Goal: Task Accomplishment & Management: Complete application form

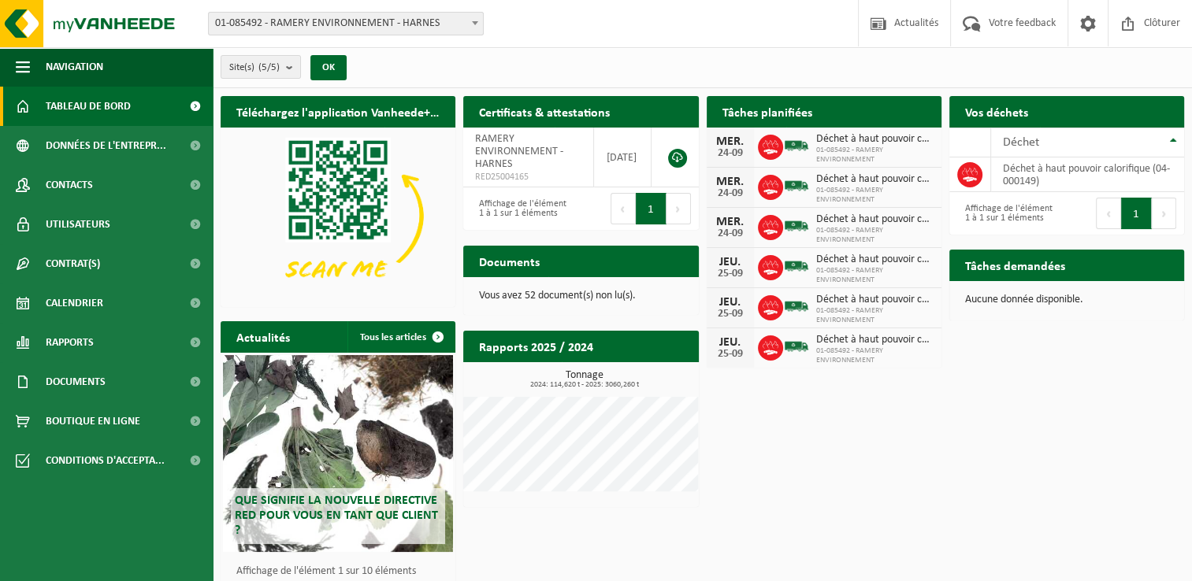
click at [1031, 263] on h2 "Tâches demandées" at bounding box center [1015, 265] width 132 height 31
click at [1009, 248] on div "Tâches demandées Afficher les tâches demandées Aucune donnée disponible." at bounding box center [1066, 285] width 243 height 87
click at [101, 99] on span "Tableau de bord" at bounding box center [88, 106] width 85 height 39
click at [32, 65] on button "Navigation" at bounding box center [106, 66] width 213 height 39
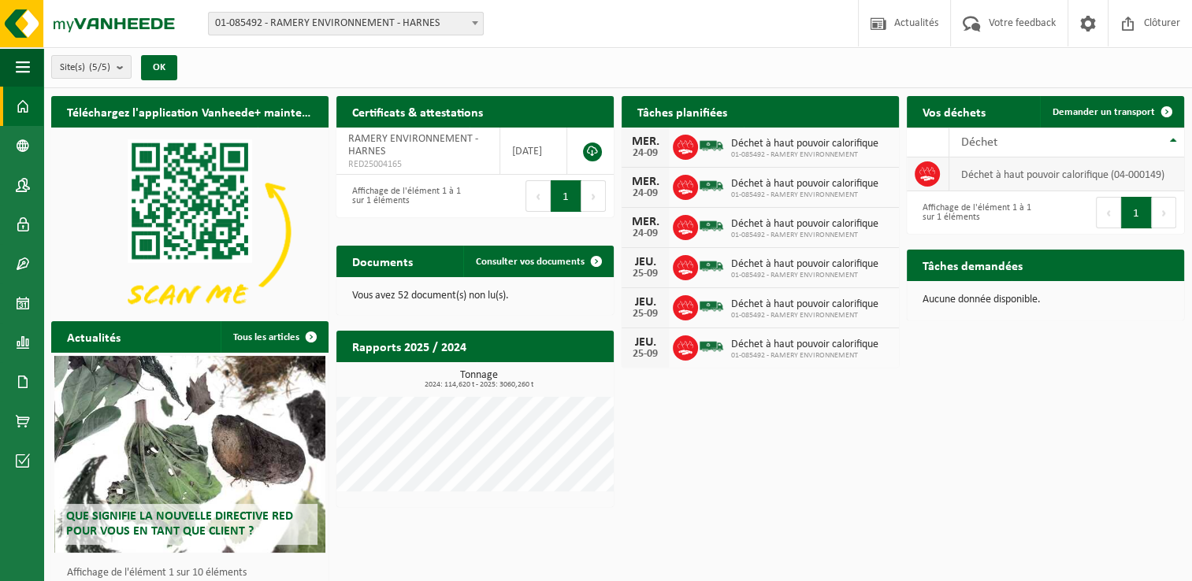
click at [1013, 174] on td "déchet à haut pouvoir calorifique (04-000149)" at bounding box center [1066, 175] width 235 height 34
click at [1046, 137] on div "Déchet" at bounding box center [1062, 142] width 203 height 13
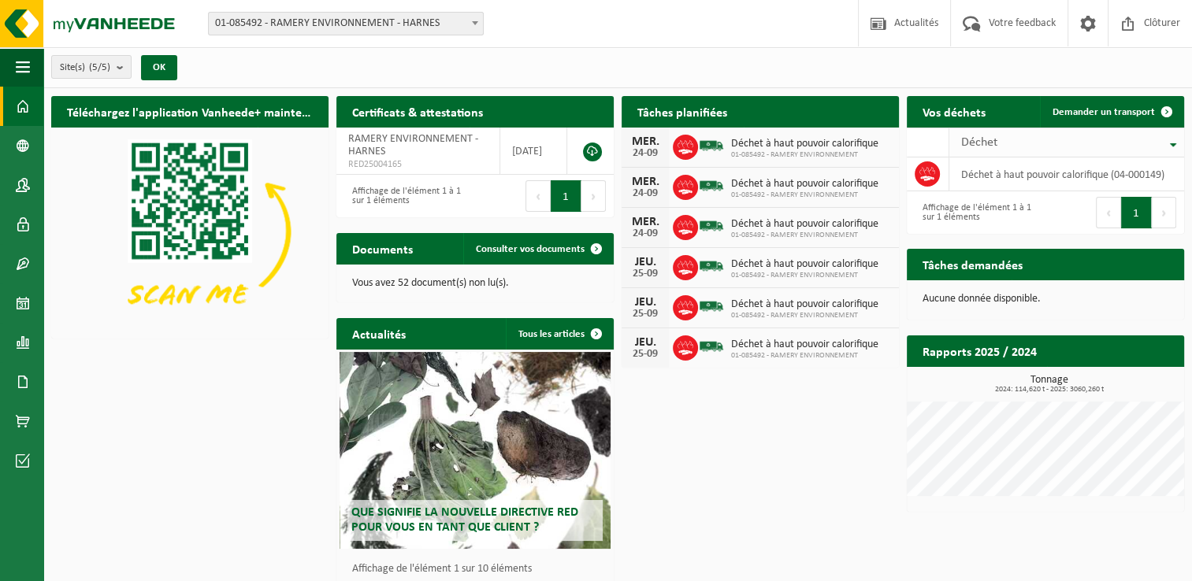
click at [1046, 137] on div "Déchet" at bounding box center [1062, 142] width 203 height 13
click at [1116, 104] on link "Demander un transport" at bounding box center [1111, 112] width 143 height 32
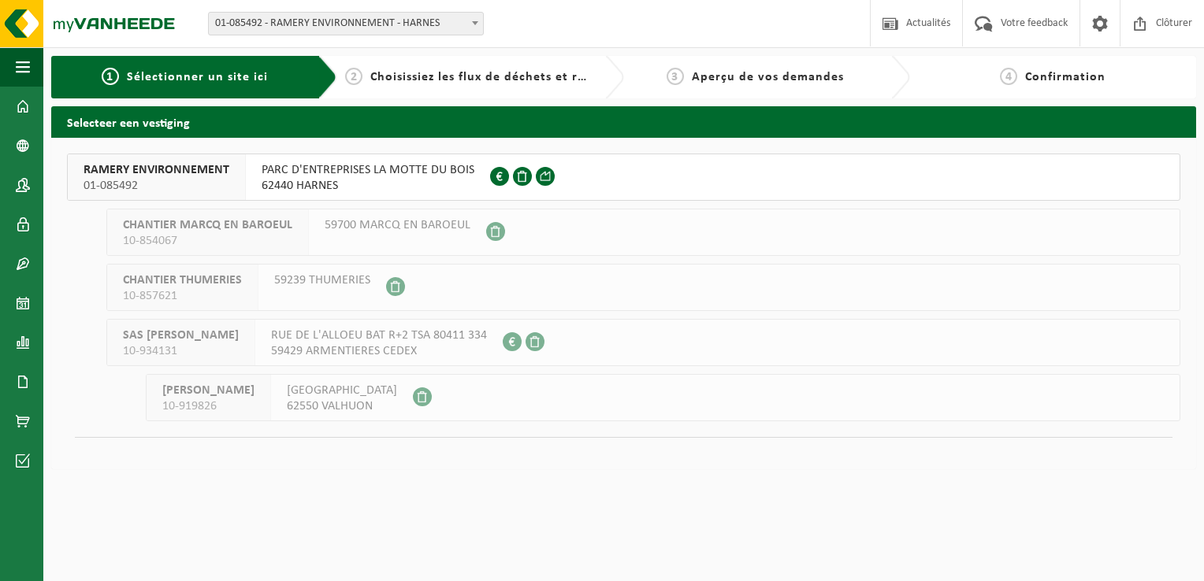
click at [410, 180] on span "62440 HARNES" at bounding box center [368, 186] width 213 height 16
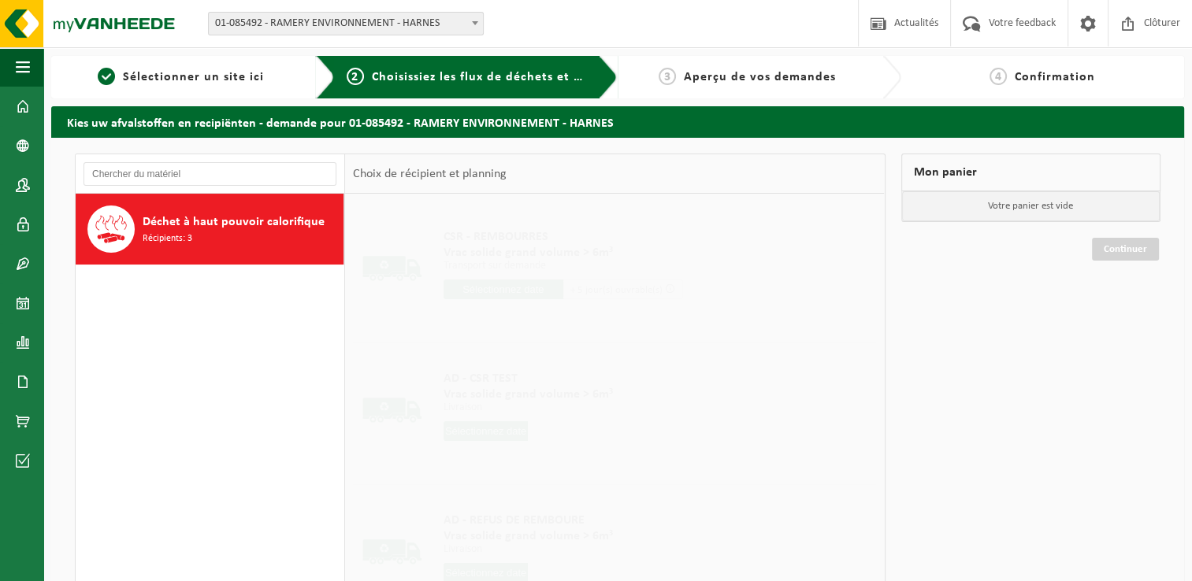
click at [224, 236] on div "Déchet à haut pouvoir calorifique Récipients: 3" at bounding box center [241, 229] width 197 height 47
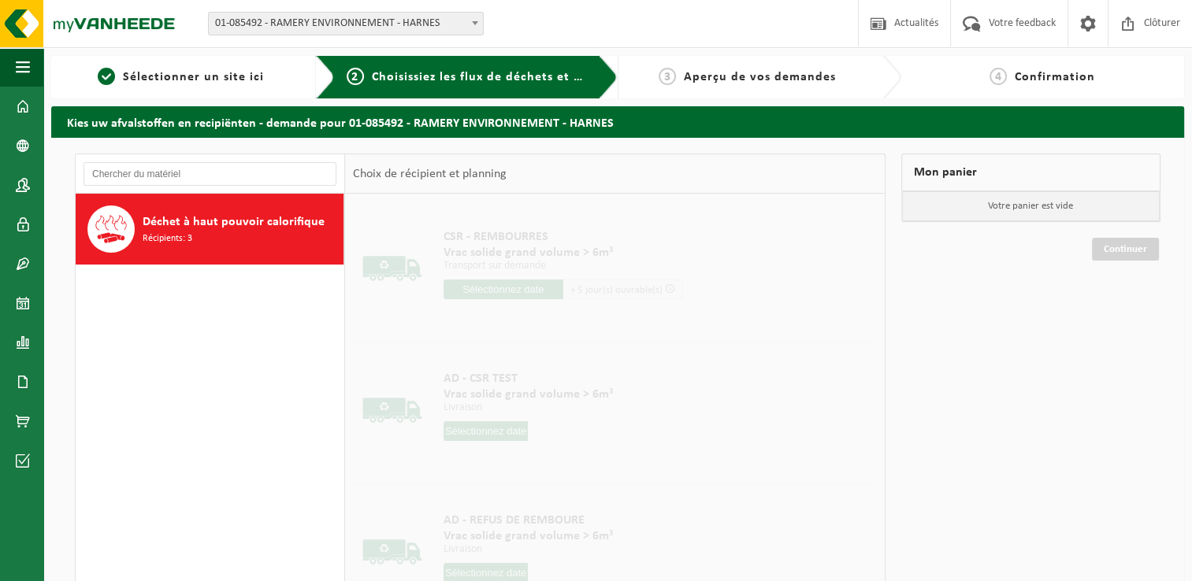
click at [445, 247] on span "Vrac solide grand volume > 6m³" at bounding box center [564, 253] width 240 height 16
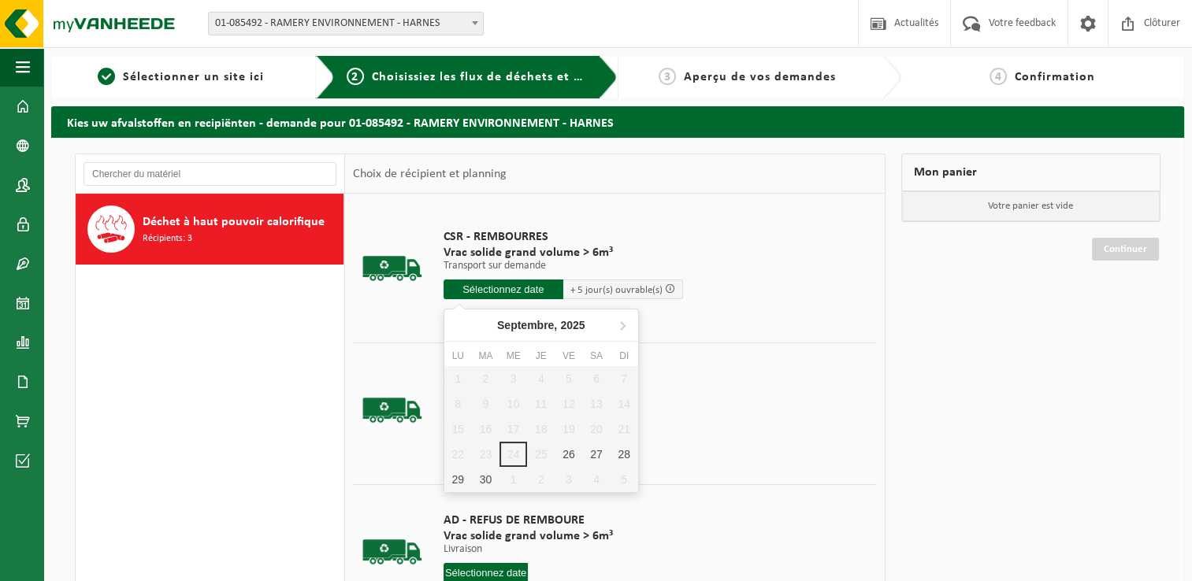
click at [497, 290] on input "text" at bounding box center [504, 290] width 120 height 20
click at [461, 476] on div "29" at bounding box center [458, 479] width 28 height 25
type input "à partir de 2025-09-29"
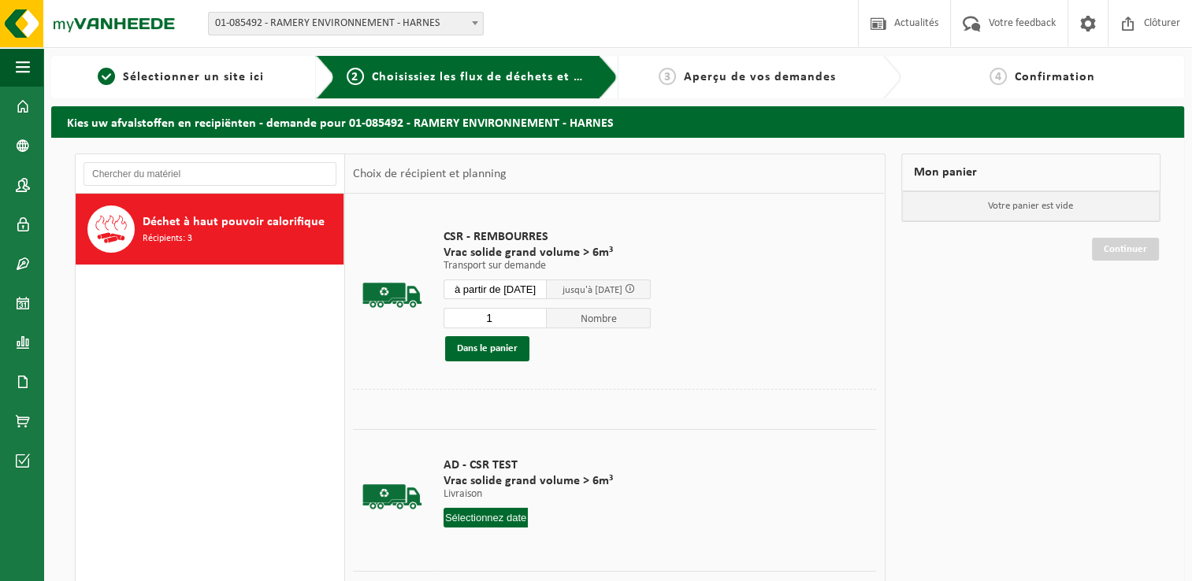
click at [517, 322] on input "1" at bounding box center [496, 318] width 104 height 20
click at [538, 312] on input "2" at bounding box center [496, 318] width 104 height 20
type input "3"
click at [538, 312] on input "3" at bounding box center [496, 318] width 104 height 20
click at [483, 348] on button "Dans le panier" at bounding box center [487, 348] width 84 height 25
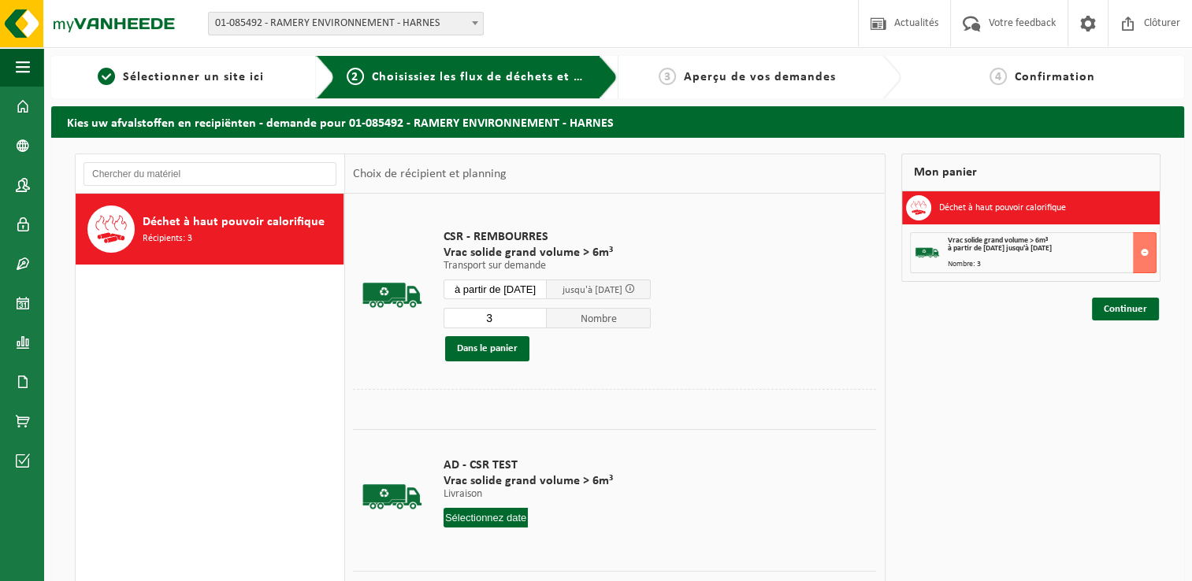
click at [533, 286] on input "à partir de 2025-09-29" at bounding box center [496, 290] width 104 height 20
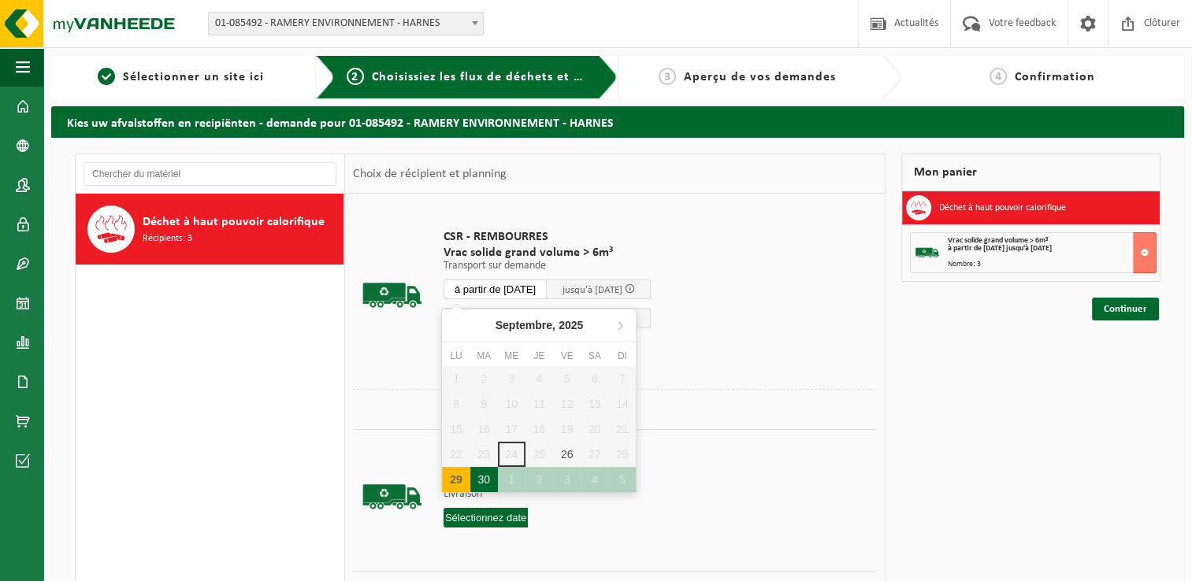
click at [485, 474] on div "30" at bounding box center [484, 479] width 28 height 25
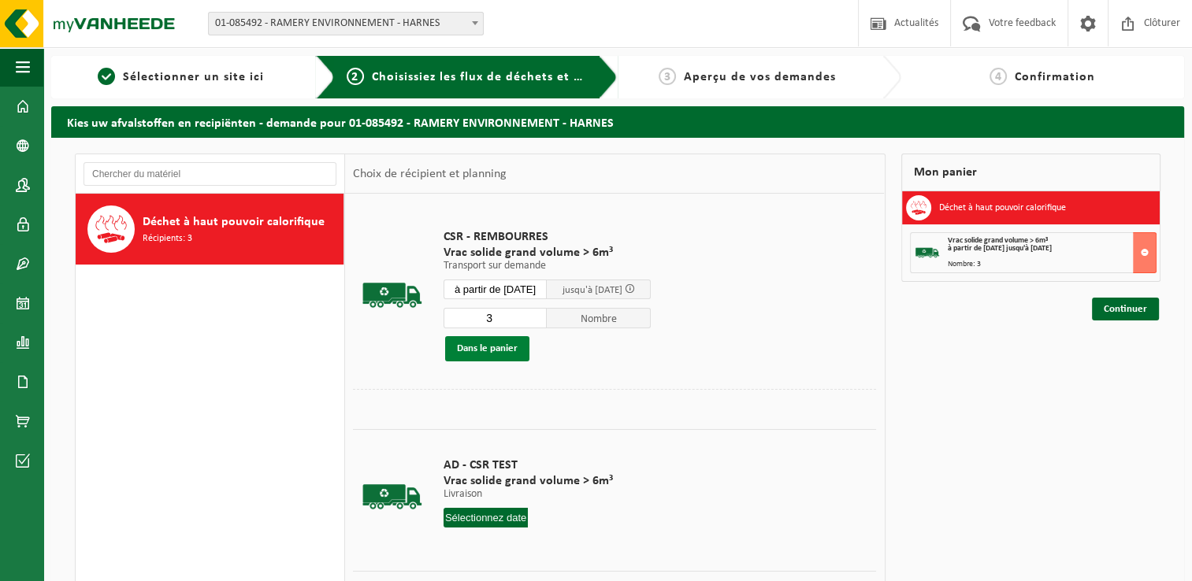
click at [500, 351] on button "Dans le panier" at bounding box center [487, 348] width 84 height 25
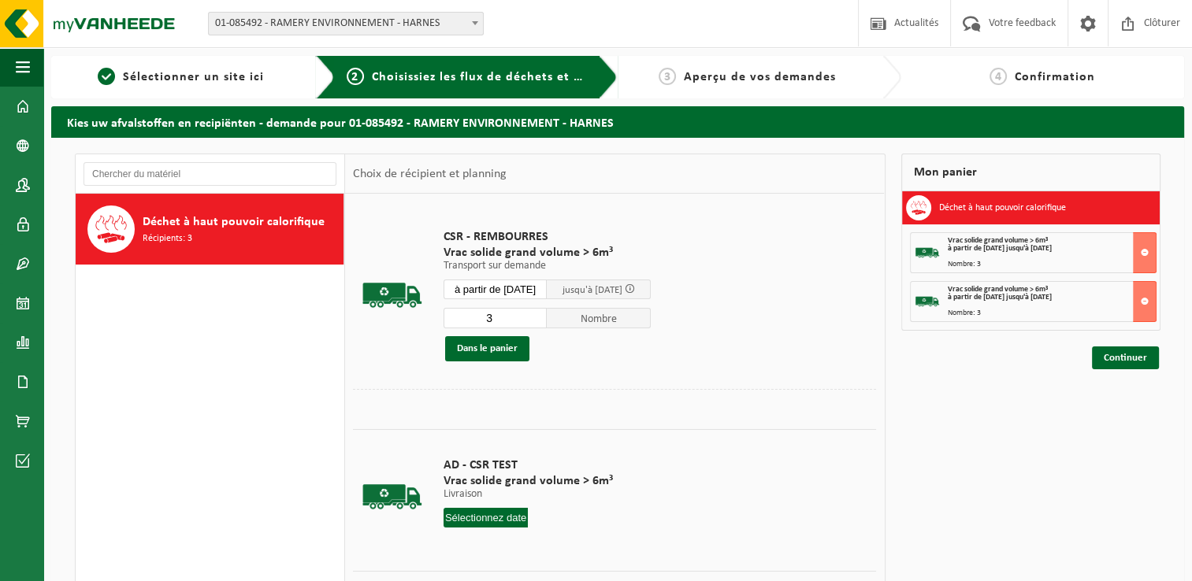
click at [515, 280] on input "à partir de 2025-09-30" at bounding box center [496, 290] width 104 height 20
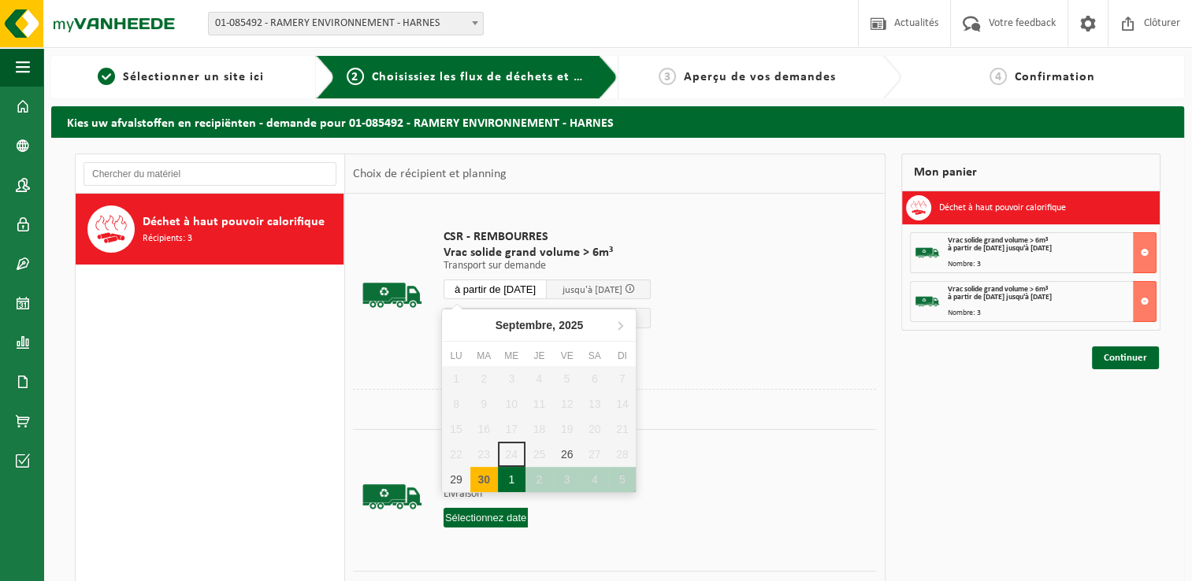
click at [515, 478] on div "1" at bounding box center [512, 479] width 28 height 25
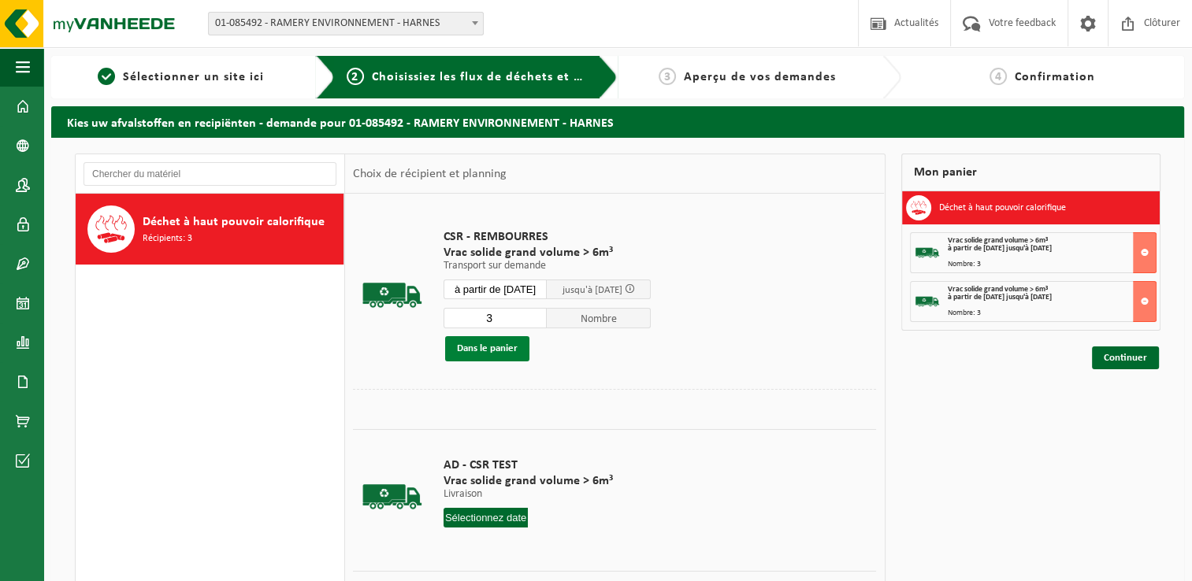
click at [505, 354] on button "Dans le panier" at bounding box center [487, 348] width 84 height 25
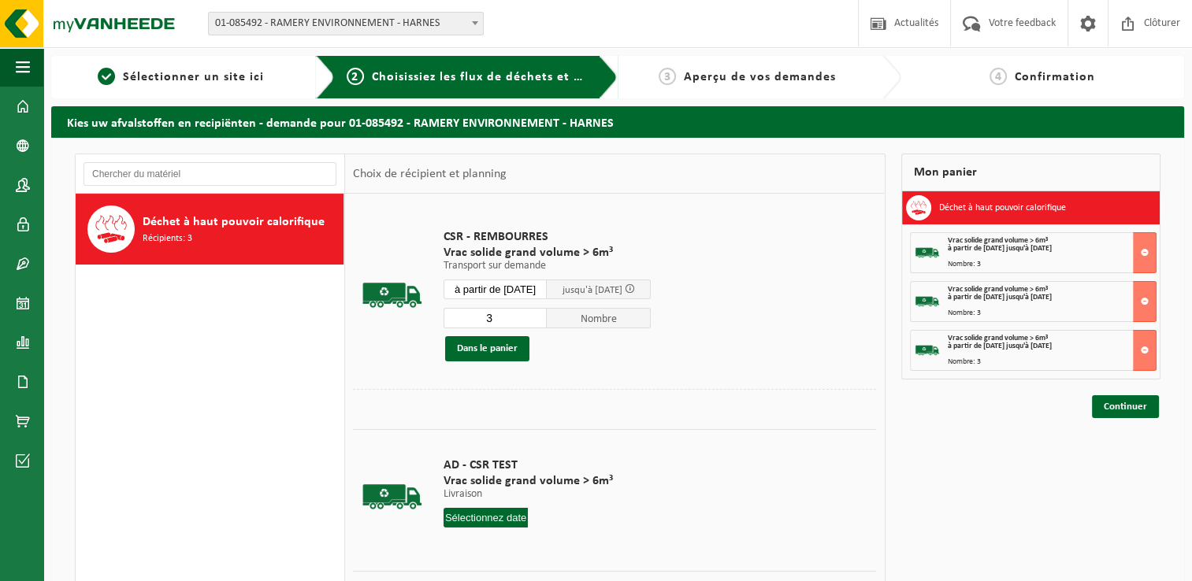
click at [521, 291] on input "à partir de 2025-10-01" at bounding box center [496, 290] width 104 height 20
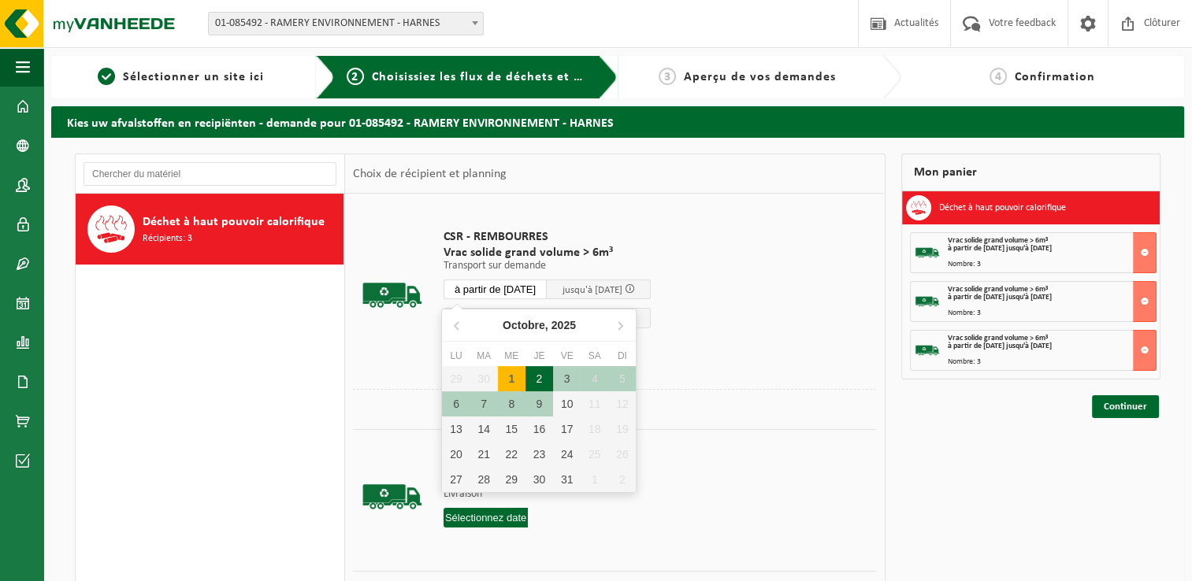
click at [539, 373] on div "2" at bounding box center [540, 378] width 28 height 25
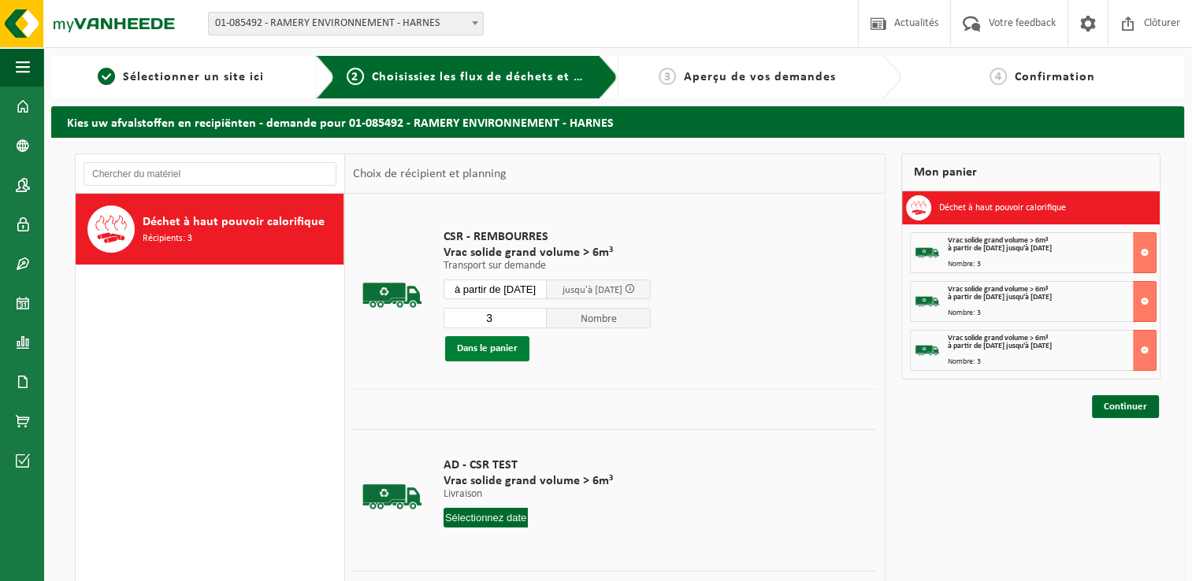
click at [503, 352] on button "Dans le panier" at bounding box center [487, 348] width 84 height 25
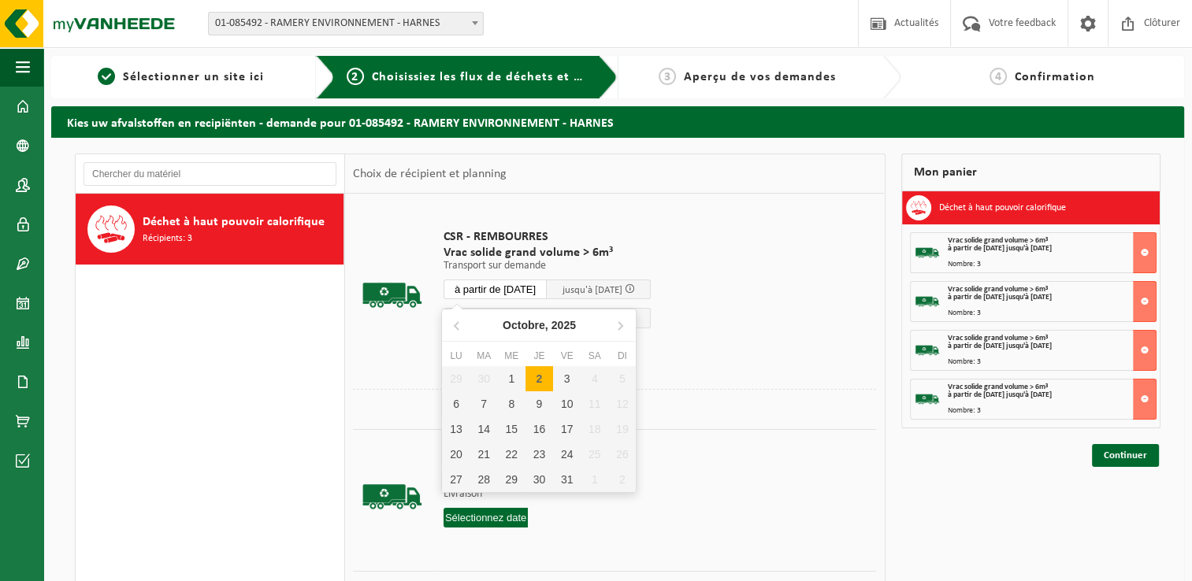
click at [516, 291] on input "à partir de 2025-10-02" at bounding box center [496, 290] width 104 height 20
click at [563, 369] on div "3" at bounding box center [567, 378] width 28 height 25
type input "à partir de 2025-10-03"
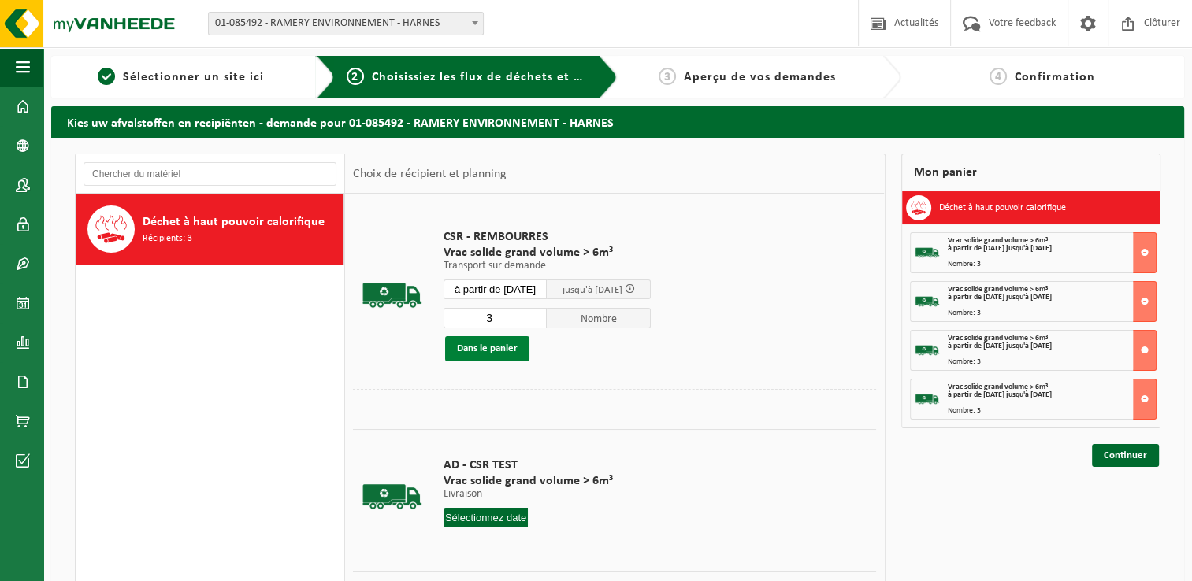
click at [497, 347] on button "Dans le panier" at bounding box center [487, 348] width 84 height 25
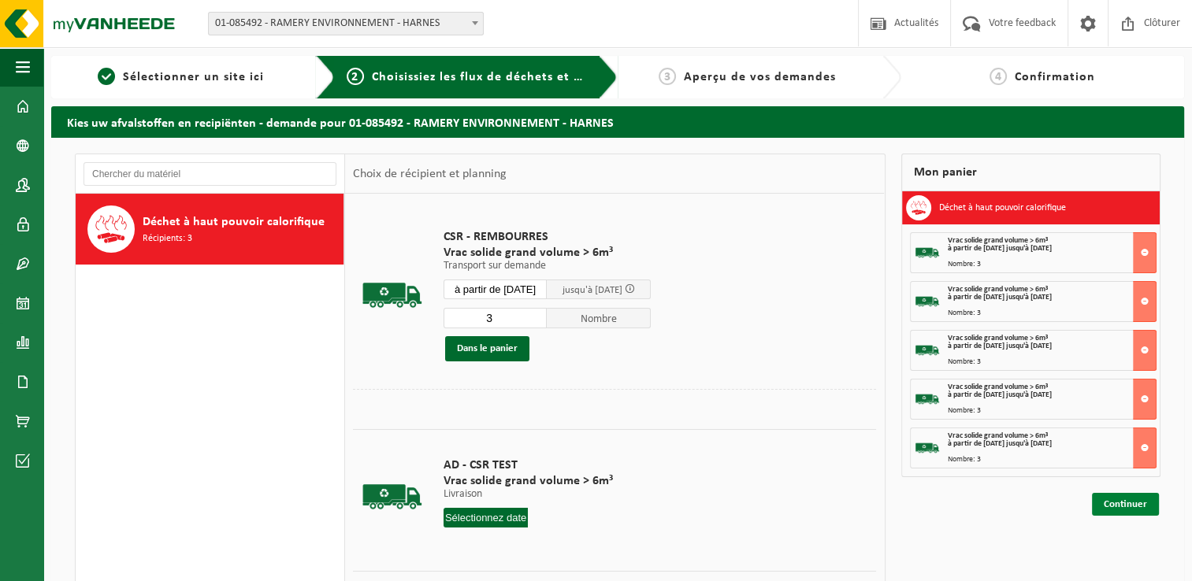
click at [1128, 506] on link "Continuer" at bounding box center [1125, 504] width 67 height 23
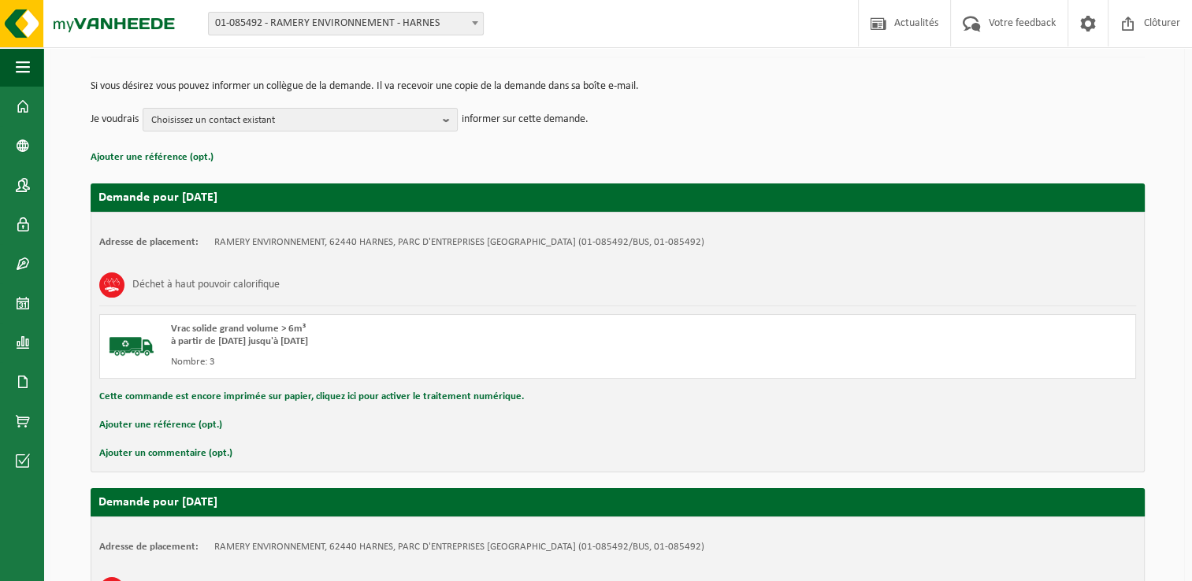
scroll to position [164, 0]
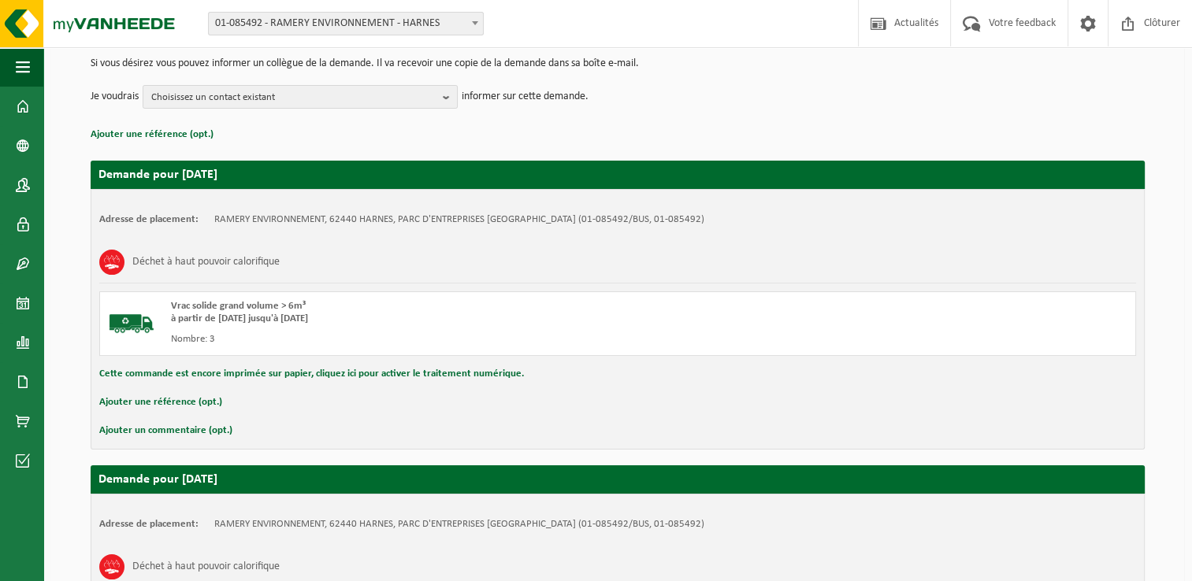
click at [185, 426] on button "Ajouter un commentaire (opt.)" at bounding box center [165, 431] width 133 height 20
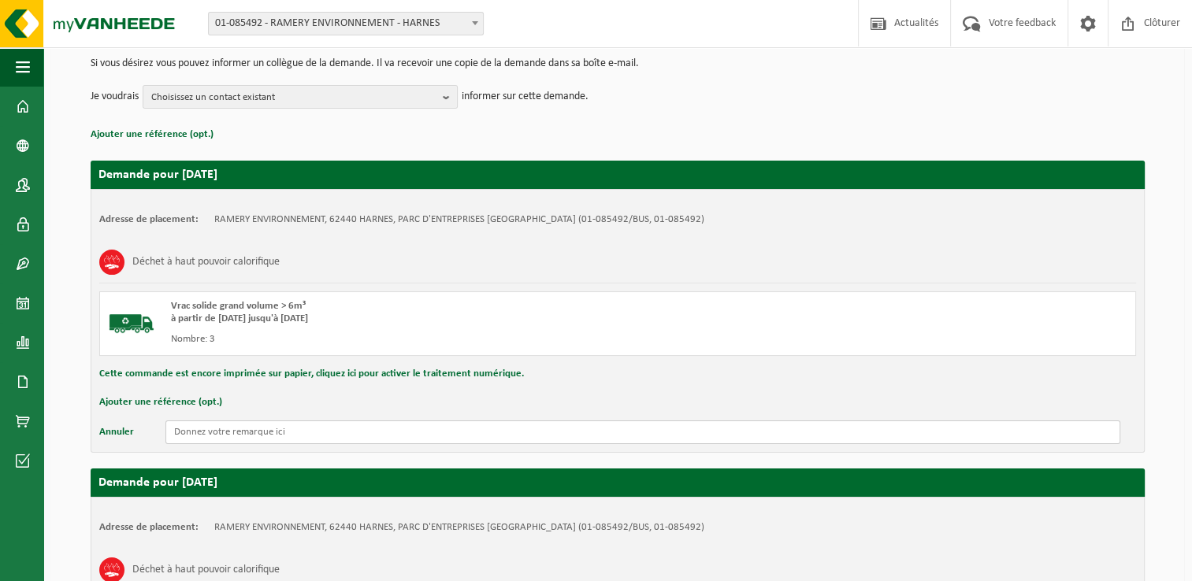
click at [203, 433] on input "text" at bounding box center [642, 433] width 955 height 24
drag, startPoint x: 295, startPoint y: 429, endPoint x: 98, endPoint y: 418, distance: 196.5
click at [98, 418] on div "Adresse de placement: RAMERY ENVIRONNEMENT, 62440 HARNES, PARC D'ENTREPRISES LA…" at bounding box center [618, 321] width 1054 height 264
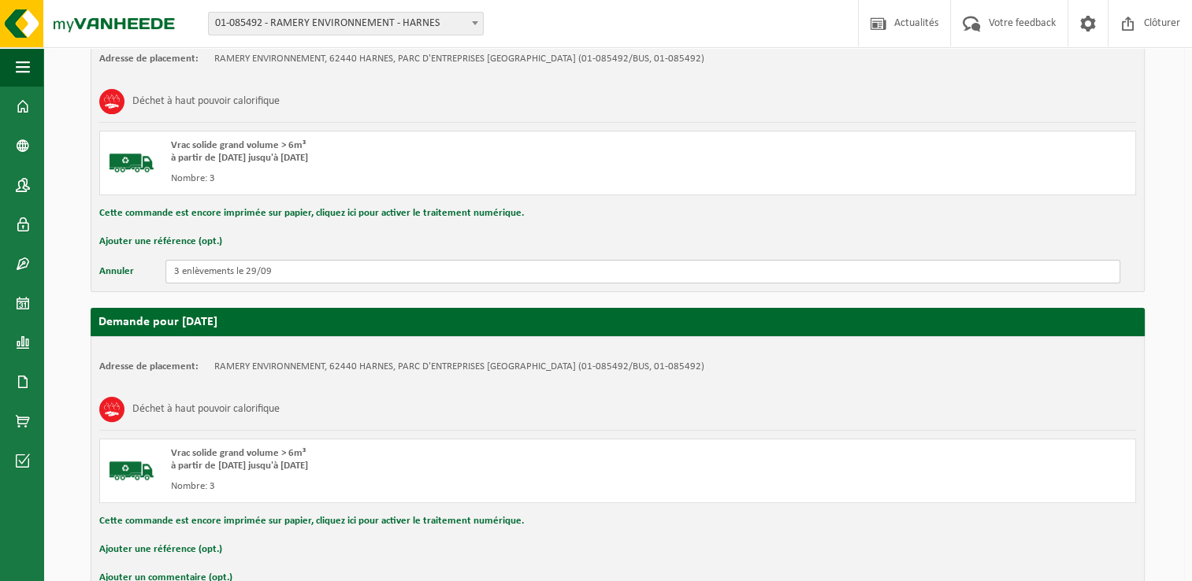
scroll to position [346, 0]
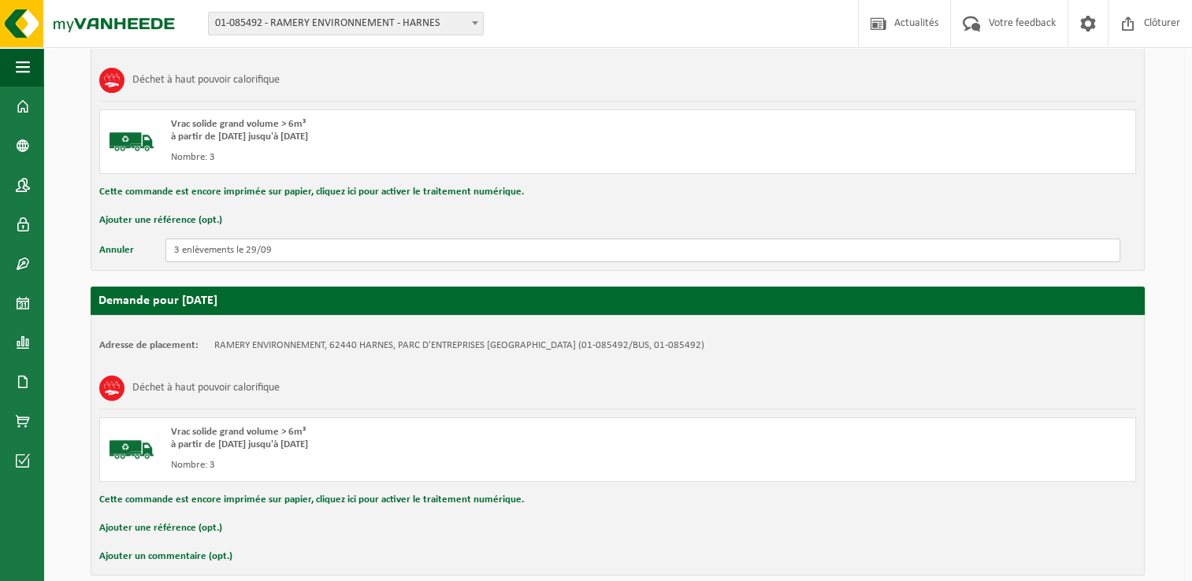
type input "3 enlèvements le 29/09"
click at [148, 556] on button "Ajouter un commentaire (opt.)" at bounding box center [165, 557] width 133 height 20
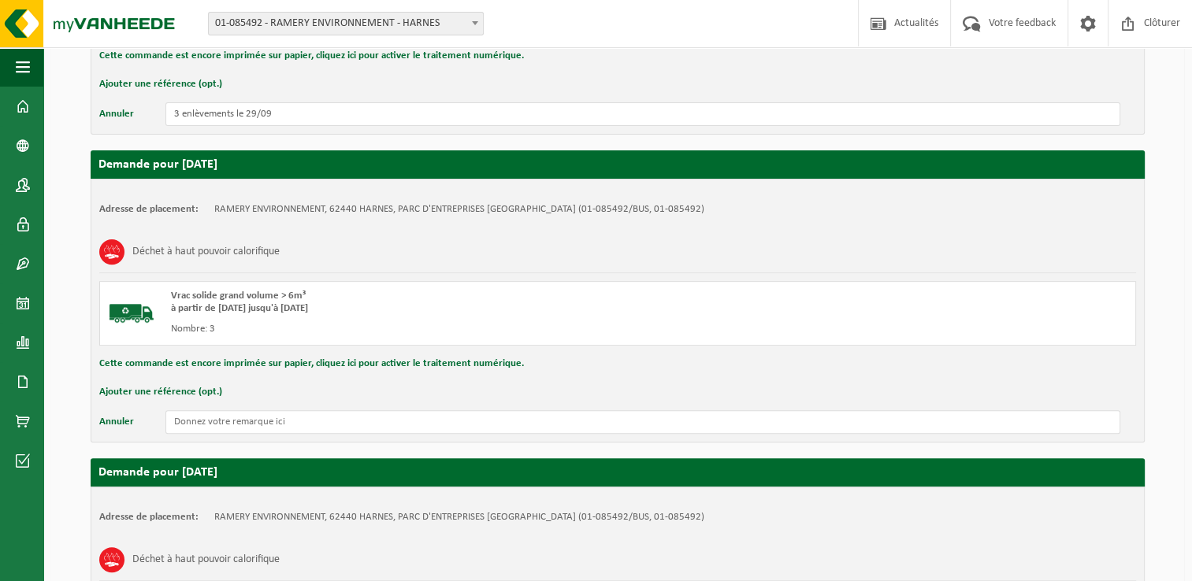
scroll to position [482, 0]
click at [225, 420] on input "text" at bounding box center [642, 423] width 955 height 24
paste input "3 enlèvements le 29/09"
click at [255, 414] on input "3 enlèvements le 29/09" at bounding box center [642, 423] width 955 height 24
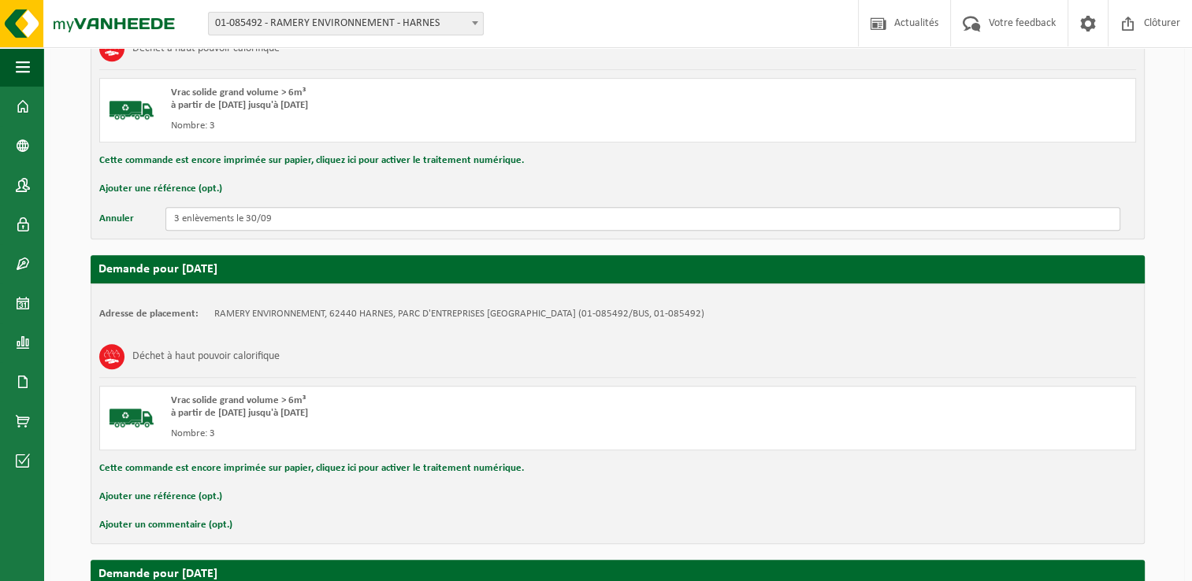
scroll to position [704, 0]
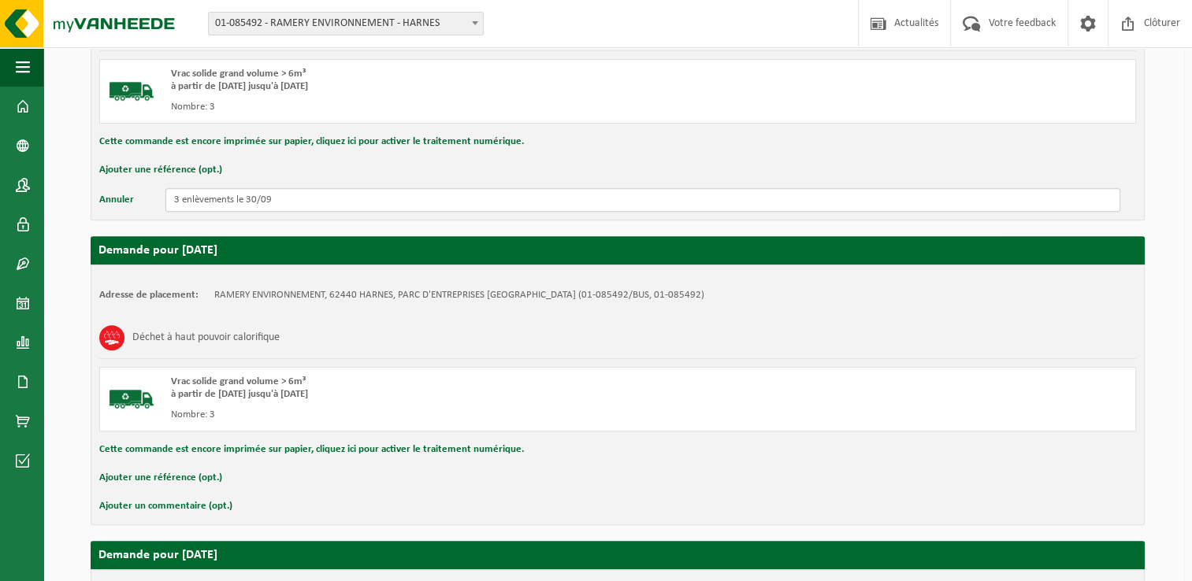
type input "3 enlèvements le 30/09"
click at [192, 504] on button "Ajouter un commentaire (opt.)" at bounding box center [165, 506] width 133 height 20
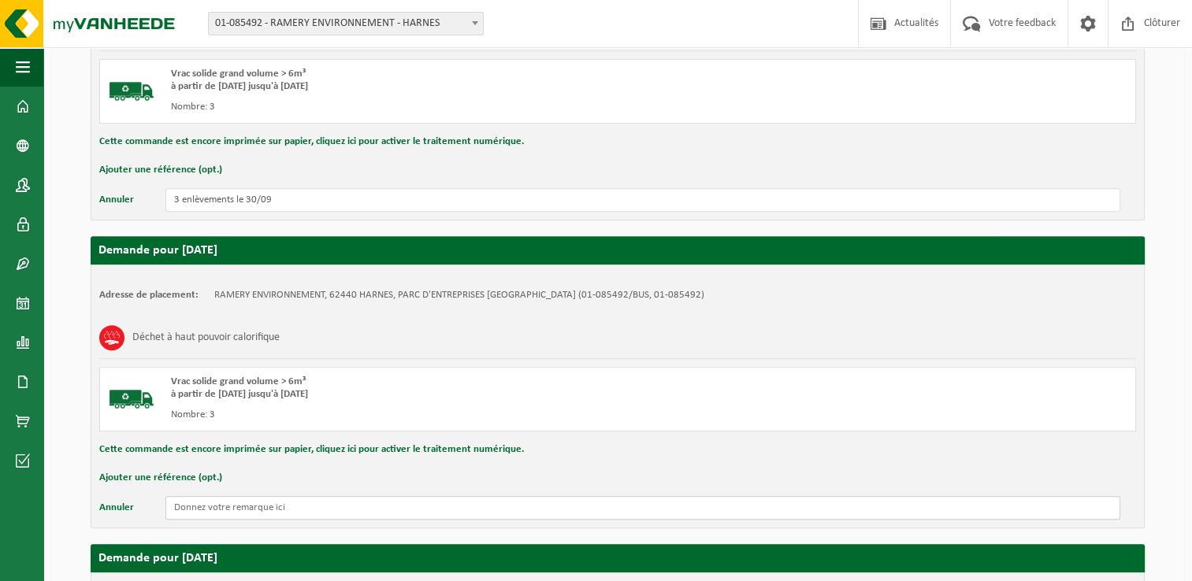
click at [236, 501] on input "text" at bounding box center [642, 508] width 955 height 24
paste input "3 enlèvements le 29/09"
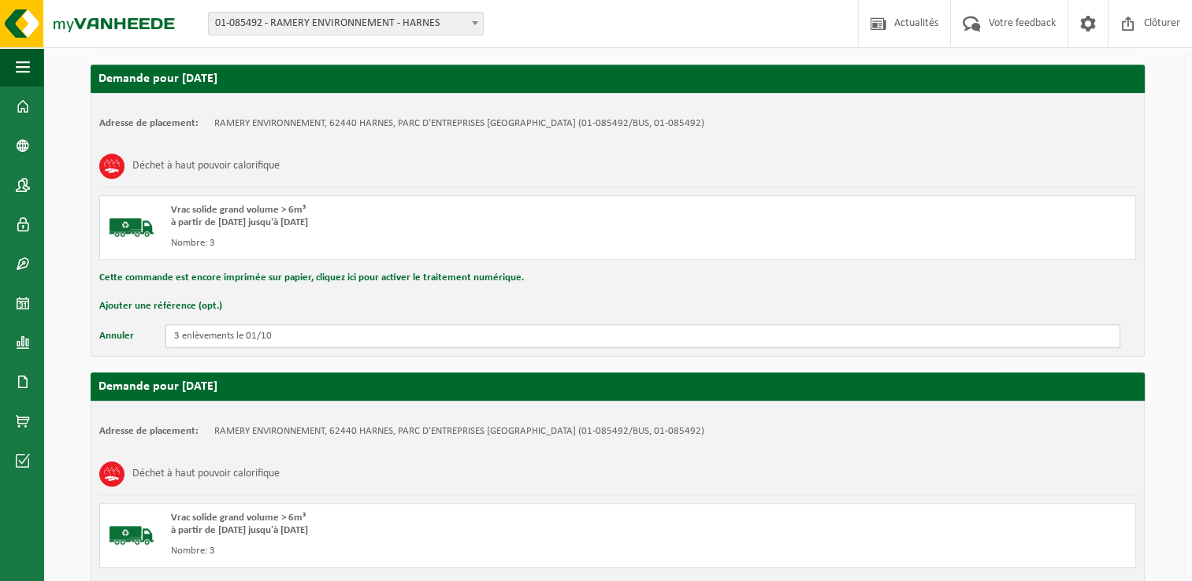
scroll to position [878, 0]
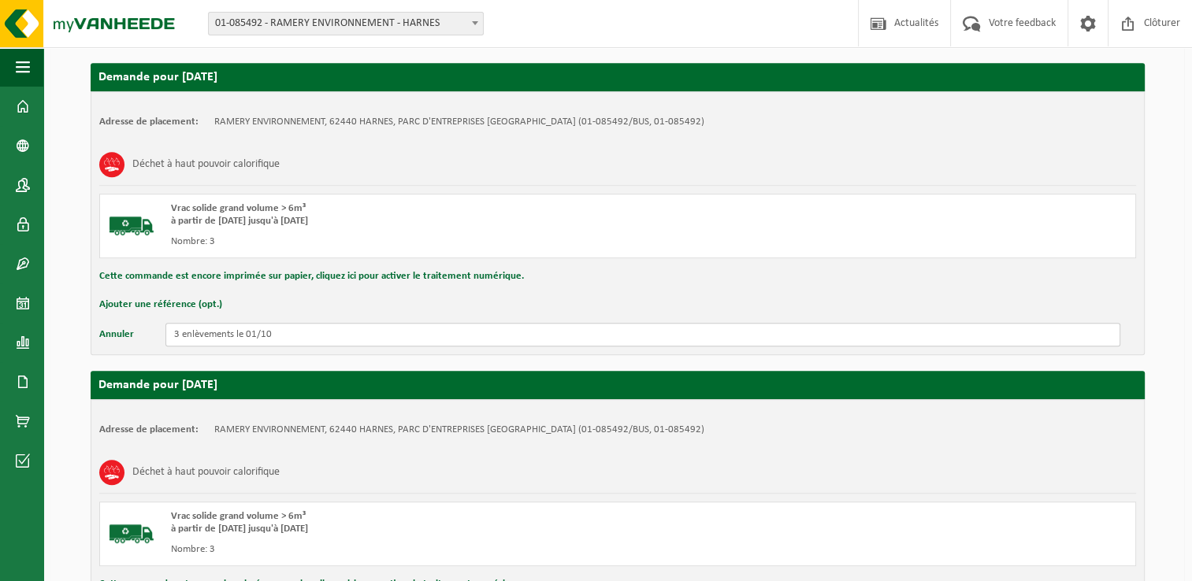
drag, startPoint x: 284, startPoint y: 329, endPoint x: 99, endPoint y: 325, distance: 184.4
click at [99, 325] on div "Annuler 3 enlèvements le 01/10" at bounding box center [617, 335] width 1037 height 24
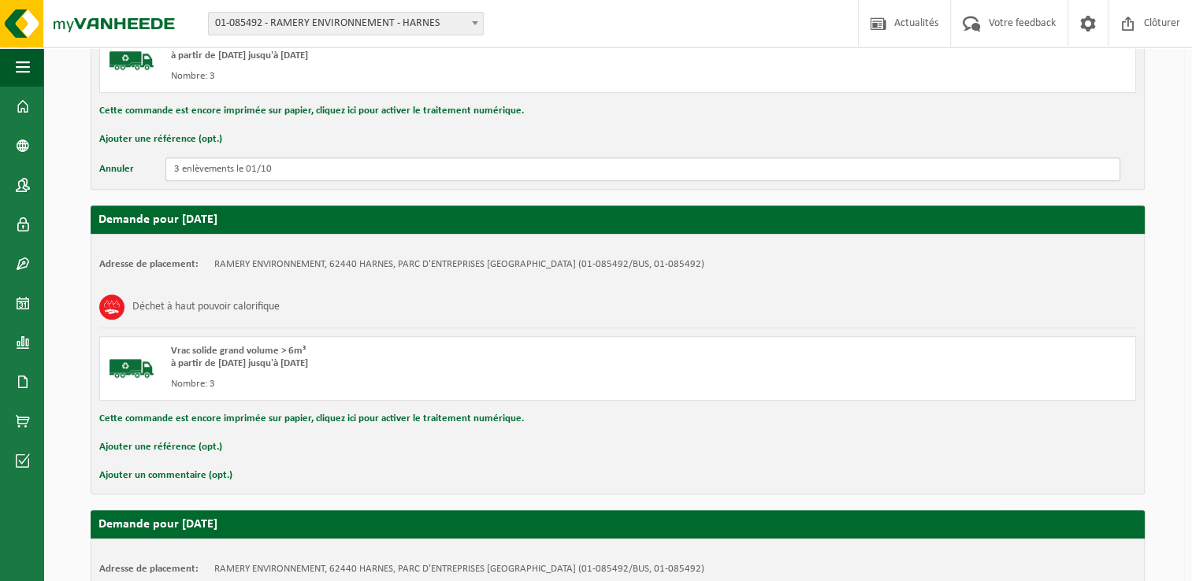
scroll to position [1043, 0]
type input "3 enlèvements le 01/10"
click at [199, 468] on button "Ajouter un commentaire (opt.)" at bounding box center [165, 476] width 133 height 20
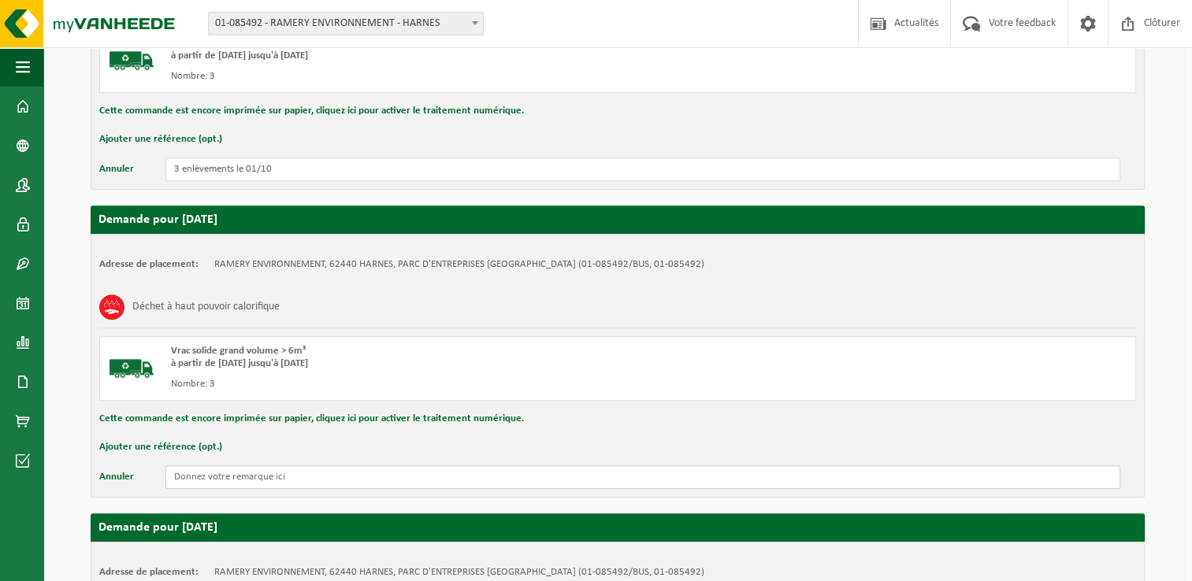
click at [249, 466] on input "text" at bounding box center [642, 478] width 955 height 24
paste input "3 enlèvements le 01/10"
click at [256, 470] on input "3 enlèvements le 01/10" at bounding box center [642, 478] width 955 height 24
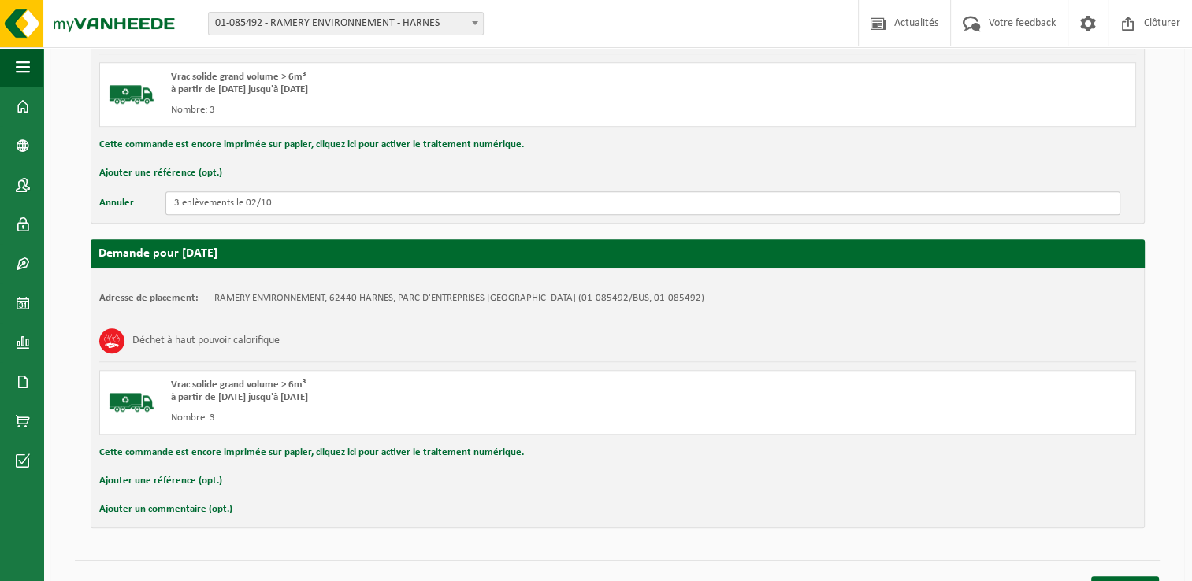
scroll to position [1319, 0]
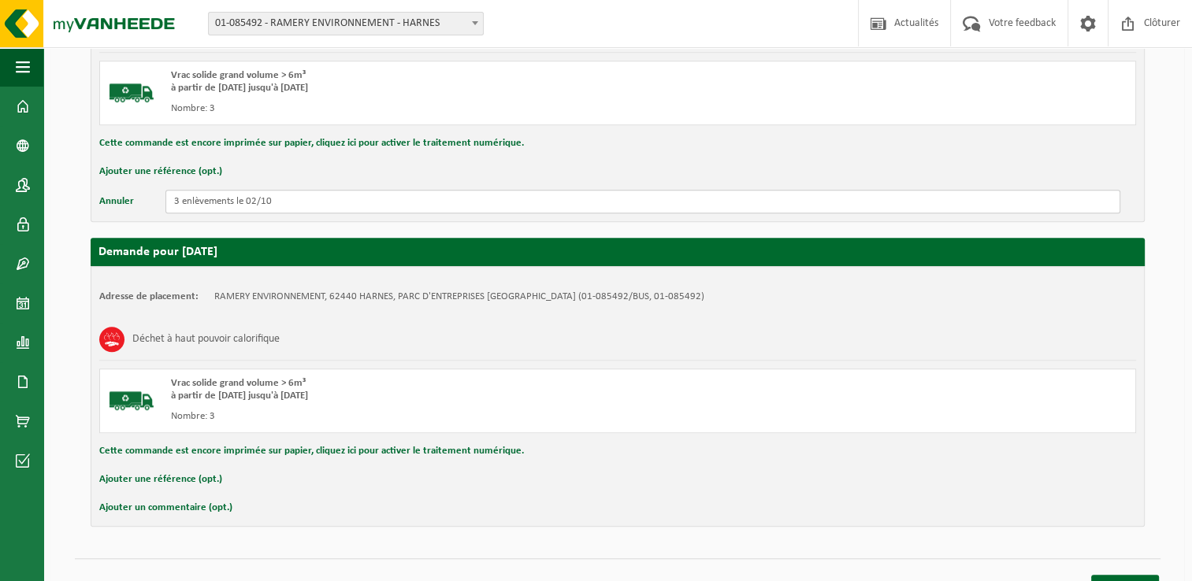
type input "3 enlèvements le 02/10"
click at [214, 498] on button "Ajouter un commentaire (opt.)" at bounding box center [165, 508] width 133 height 20
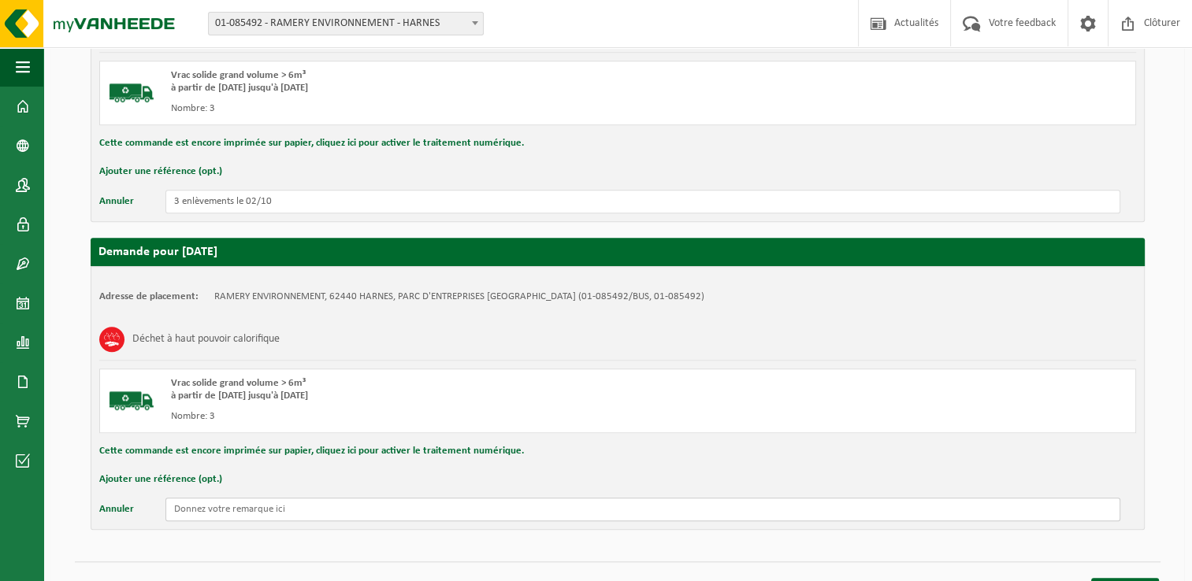
click at [264, 500] on input "text" at bounding box center [642, 510] width 955 height 24
paste input "3 enlèvements le 01/10"
click at [254, 504] on input "3 enlèvements le 01/10" at bounding box center [642, 510] width 955 height 24
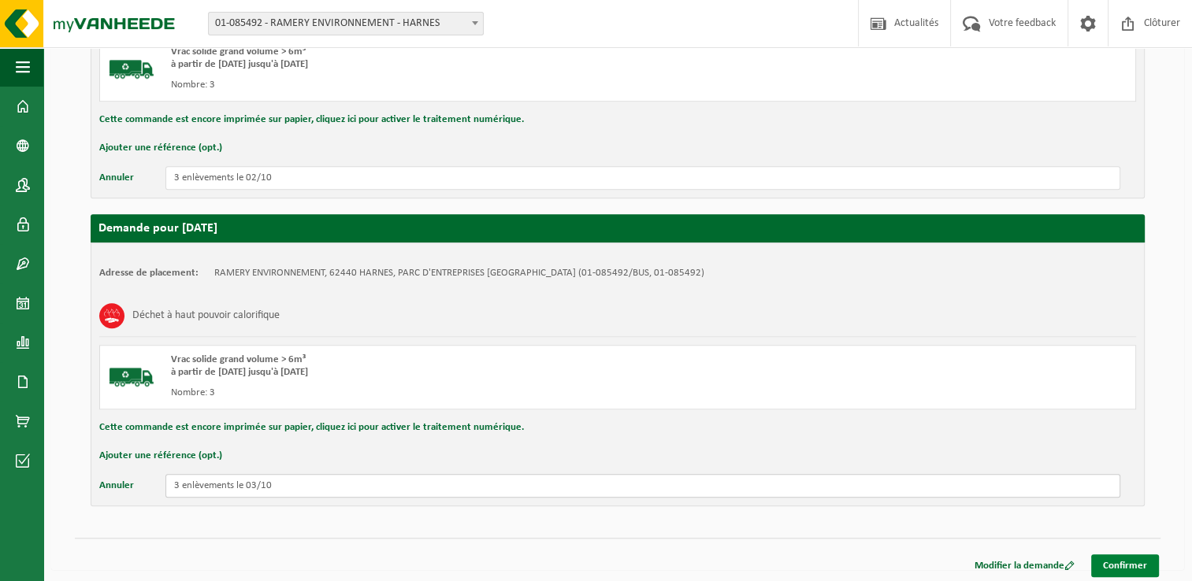
type input "3 enlèvements le 03/10"
click at [1135, 558] on link "Confirmer" at bounding box center [1125, 566] width 68 height 23
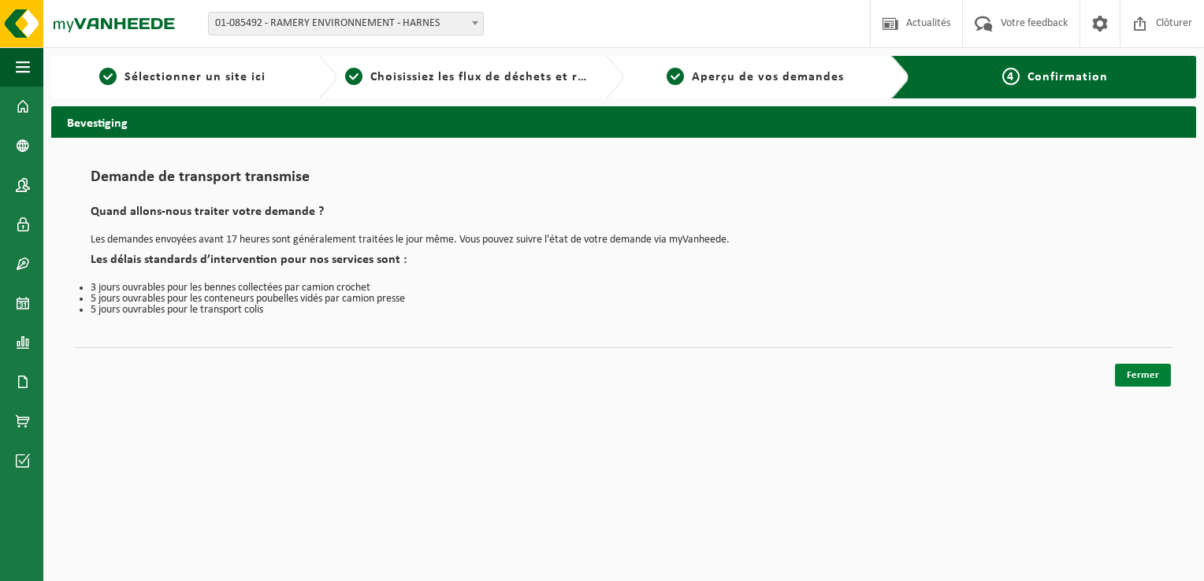
click at [1151, 377] on link "Fermer" at bounding box center [1143, 375] width 56 height 23
